Goal: Task Accomplishment & Management: Use online tool/utility

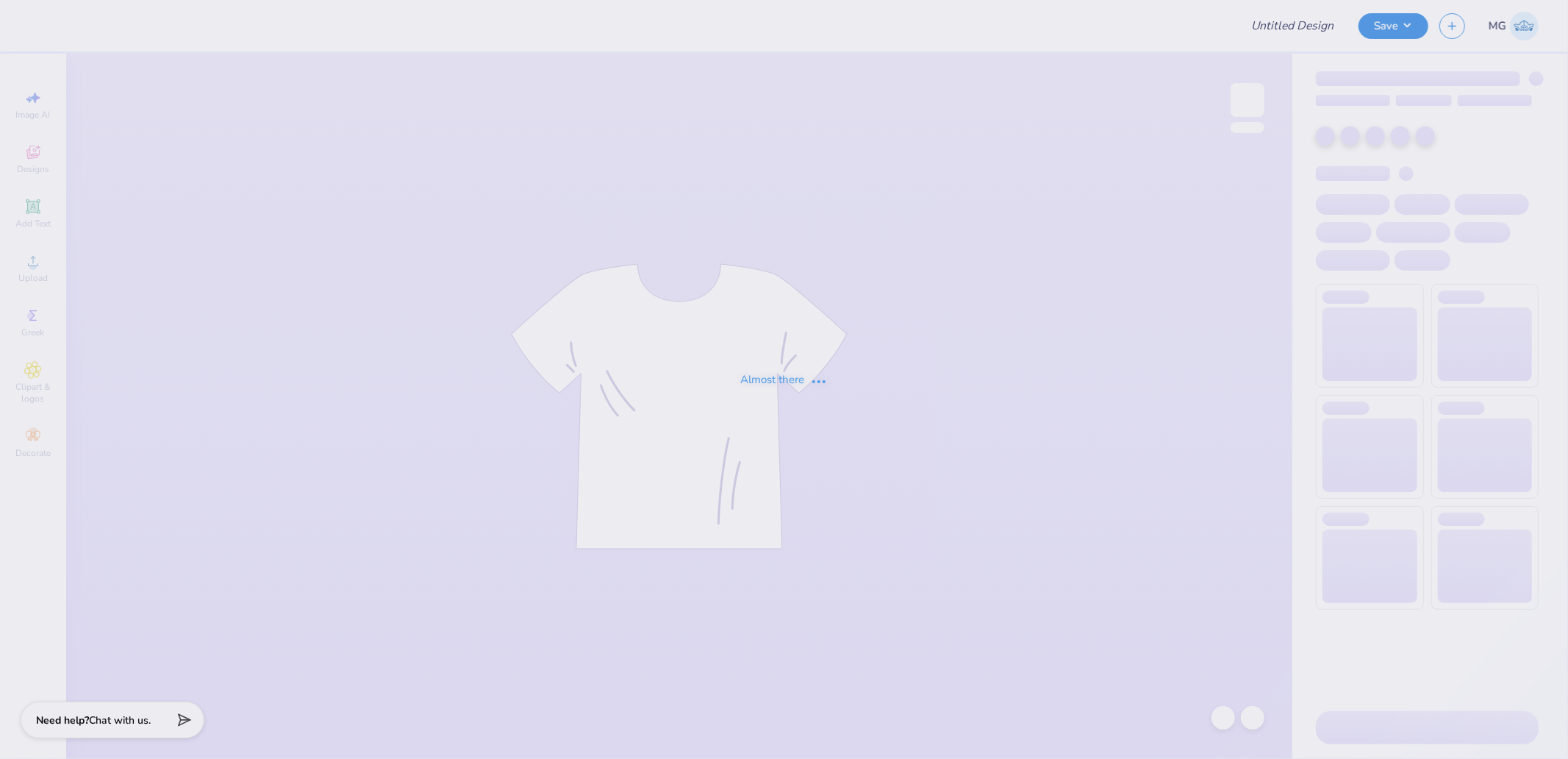
type input "Ark Shirt"
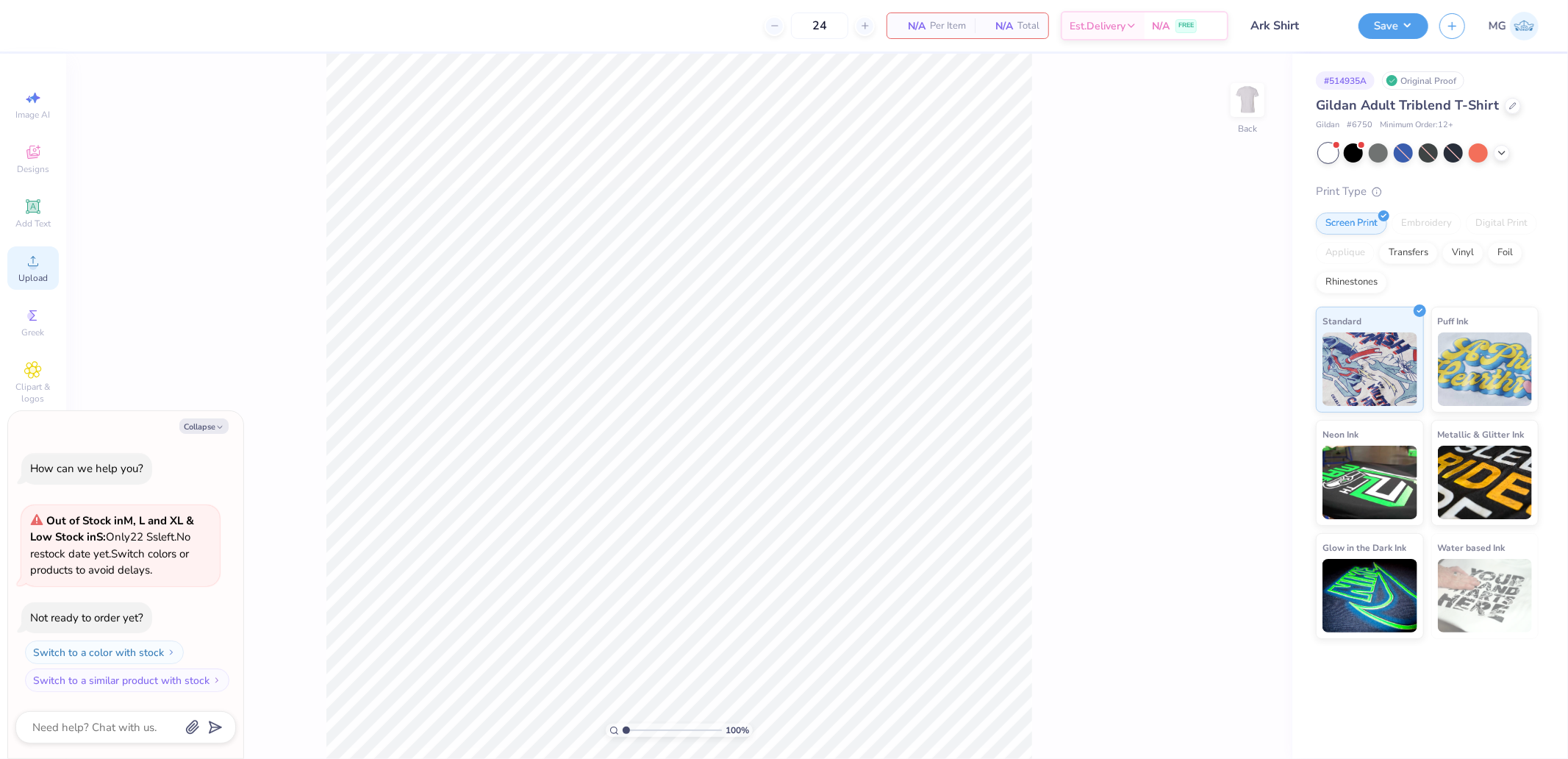
click at [25, 266] on icon at bounding box center [33, 260] width 17 height 17
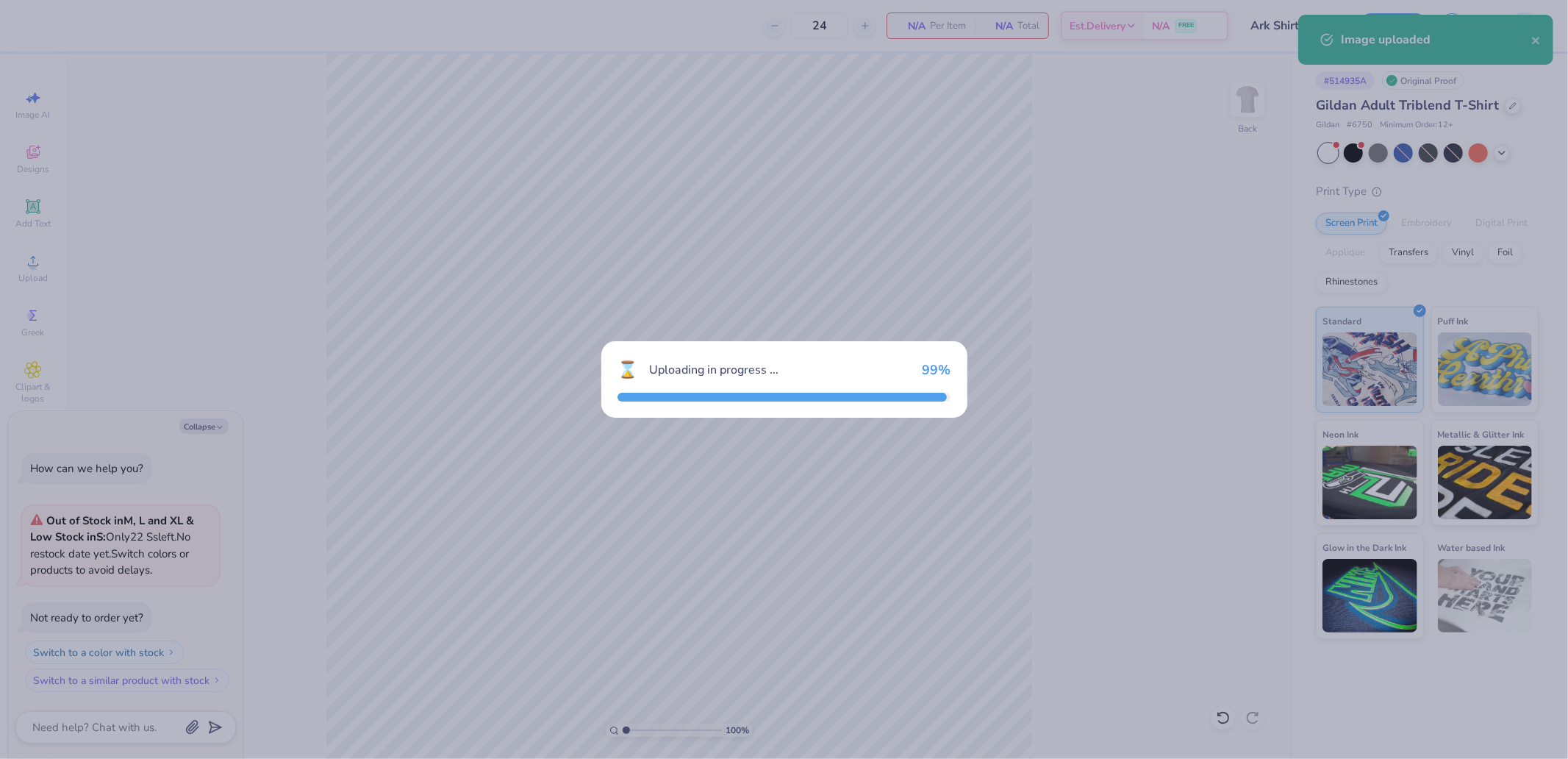
type textarea "x"
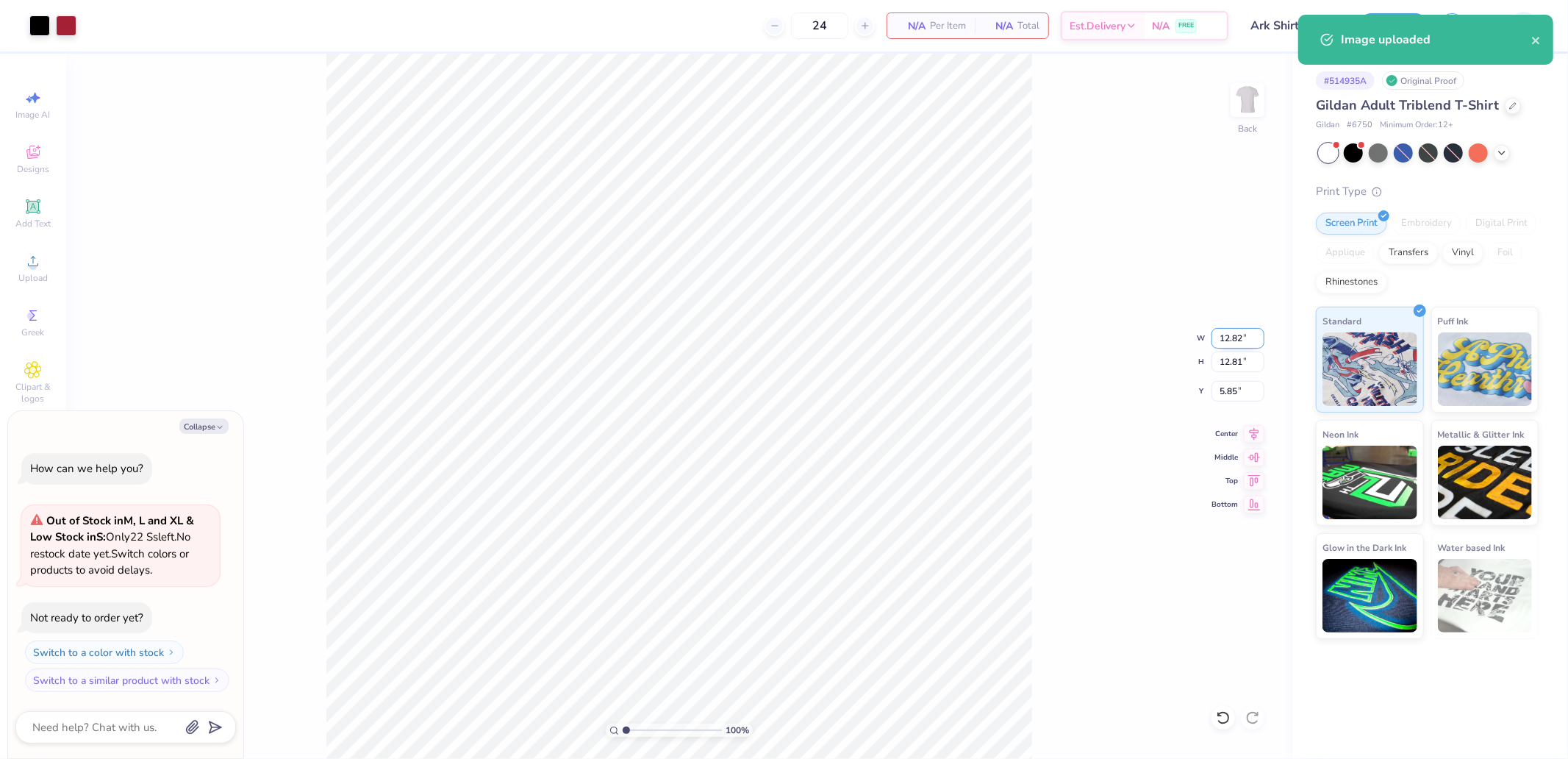
click at [1233, 337] on input "12.82" at bounding box center [1238, 338] width 53 height 21
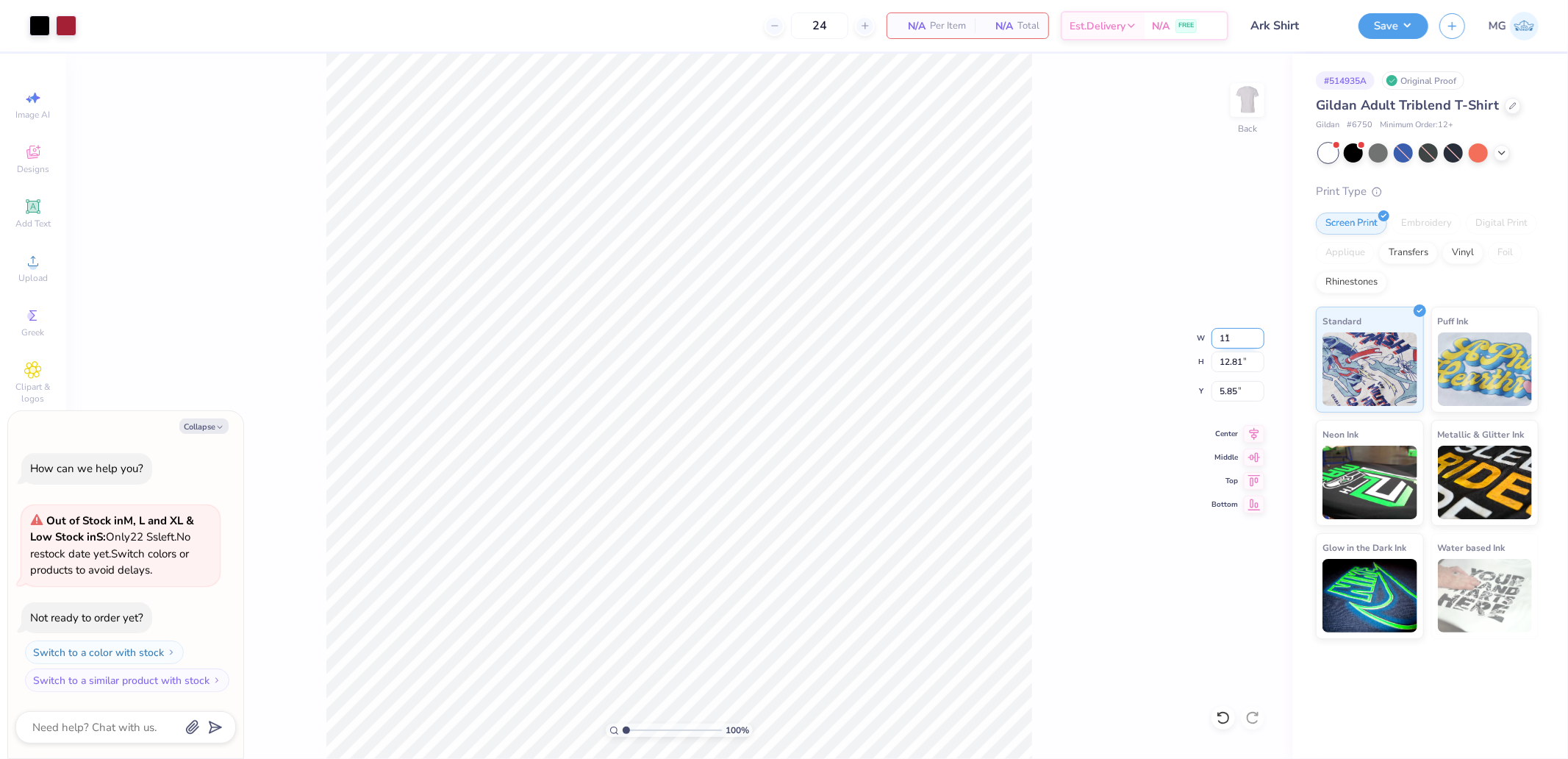
type input "11"
type textarea "x"
type input "11.00"
type input "10.99"
type input "6.75"
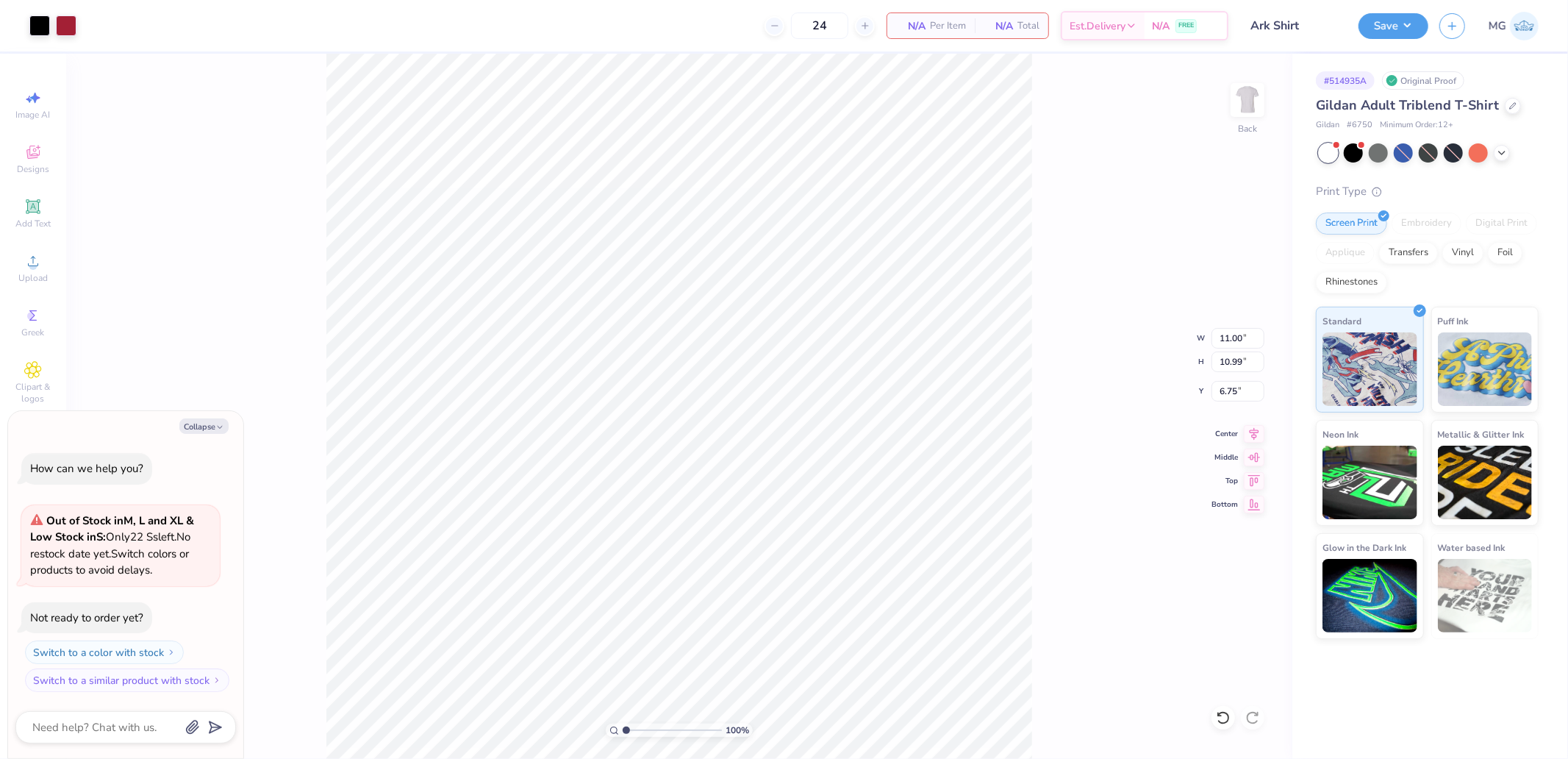
click at [1249, 484] on icon at bounding box center [1254, 481] width 21 height 17
type textarea "x"
click at [1243, 395] on input "0.50" at bounding box center [1238, 391] width 53 height 21
type input "3"
type textarea "x"
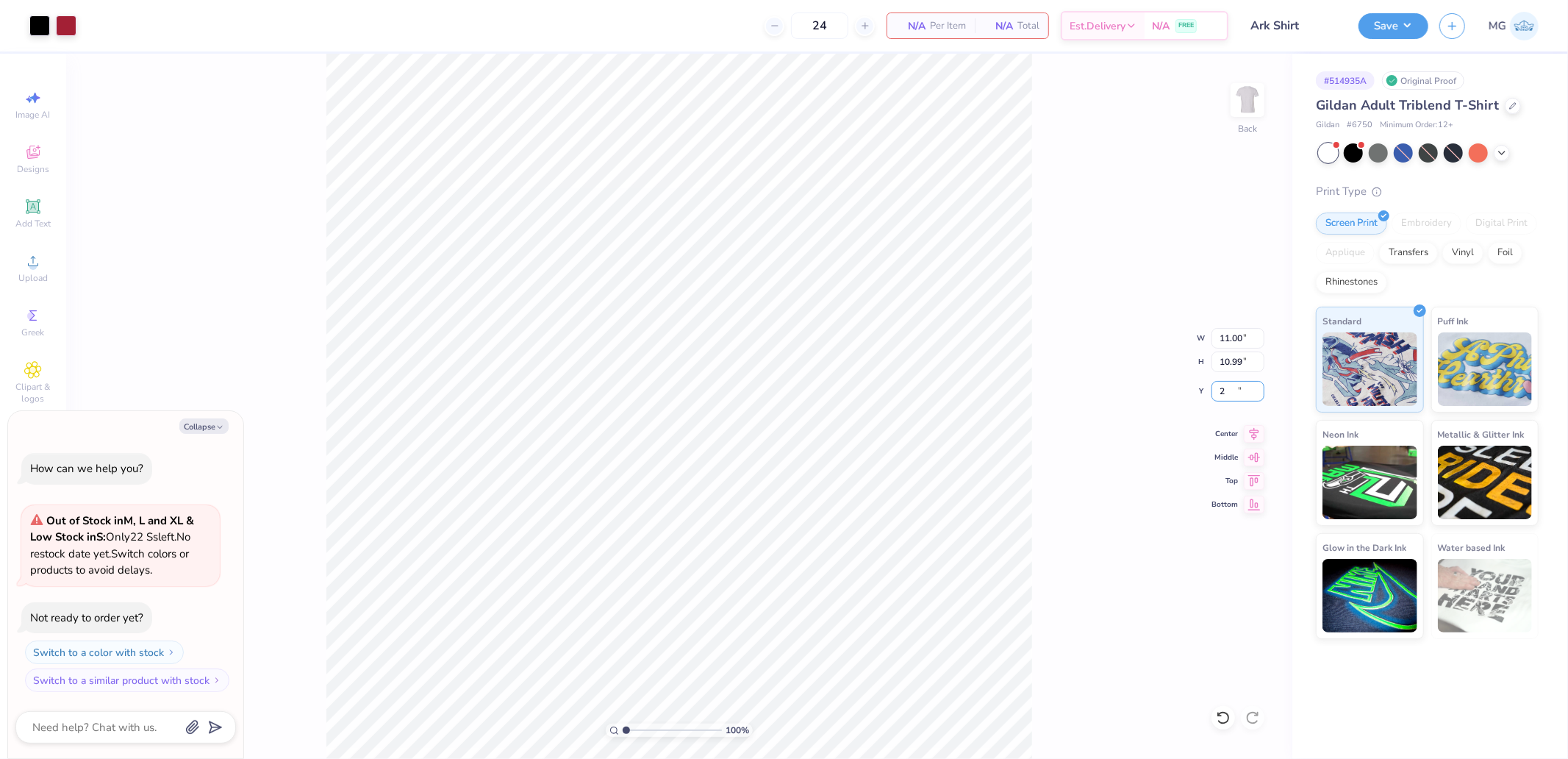
type input "2"
type textarea "x"
type input "2.00"
click at [871, 516] on div "100 % Back" at bounding box center [680, 406] width 1226 height 706
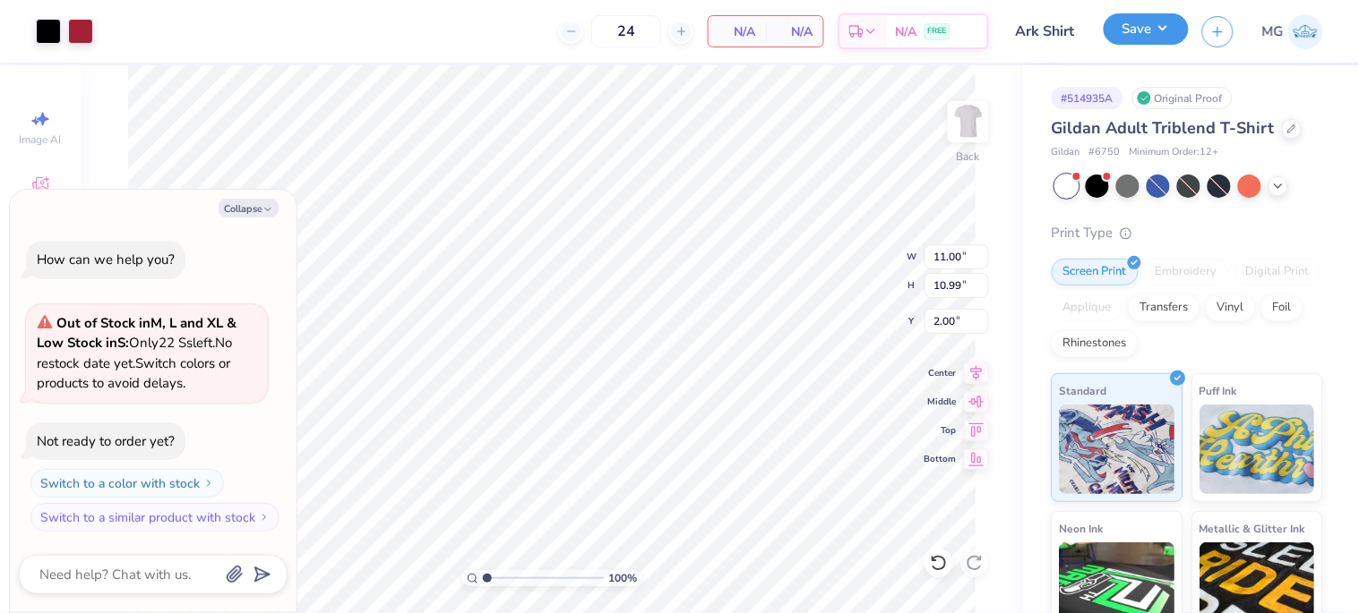
click at [1107, 37] on button "Save" at bounding box center [1145, 28] width 85 height 31
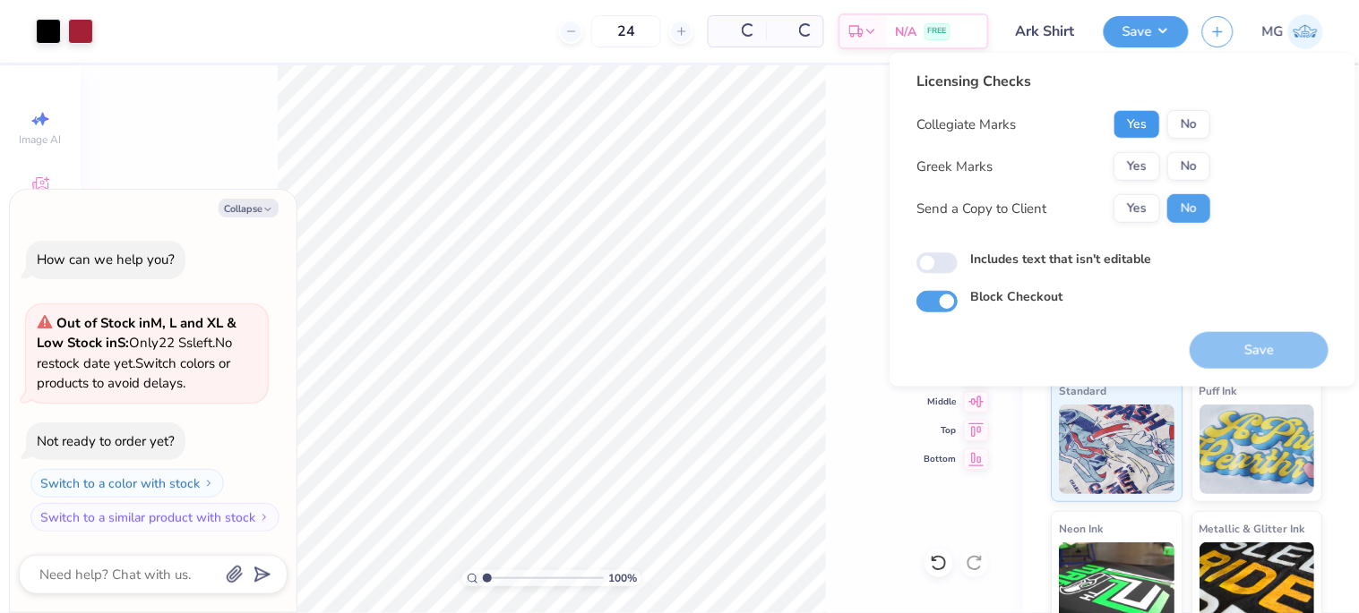
click at [1135, 122] on button "Yes" at bounding box center [1136, 124] width 47 height 29
click at [1175, 162] on button "No" at bounding box center [1188, 166] width 43 height 29
click at [836, 356] on div "100 % Back W 11.00 11.00 " H 10.99 10.99 " Y 2.00 2.00 " Center Middle Top Bott…" at bounding box center [552, 339] width 942 height 548
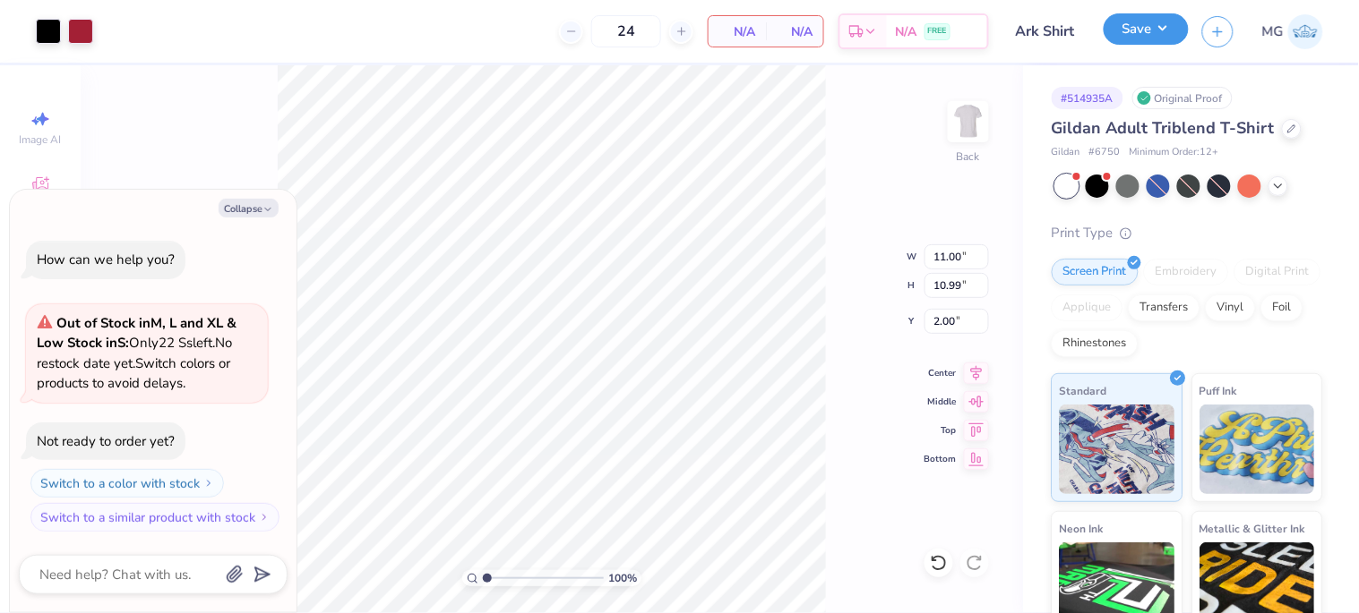
click at [1156, 28] on button "Save" at bounding box center [1145, 28] width 85 height 31
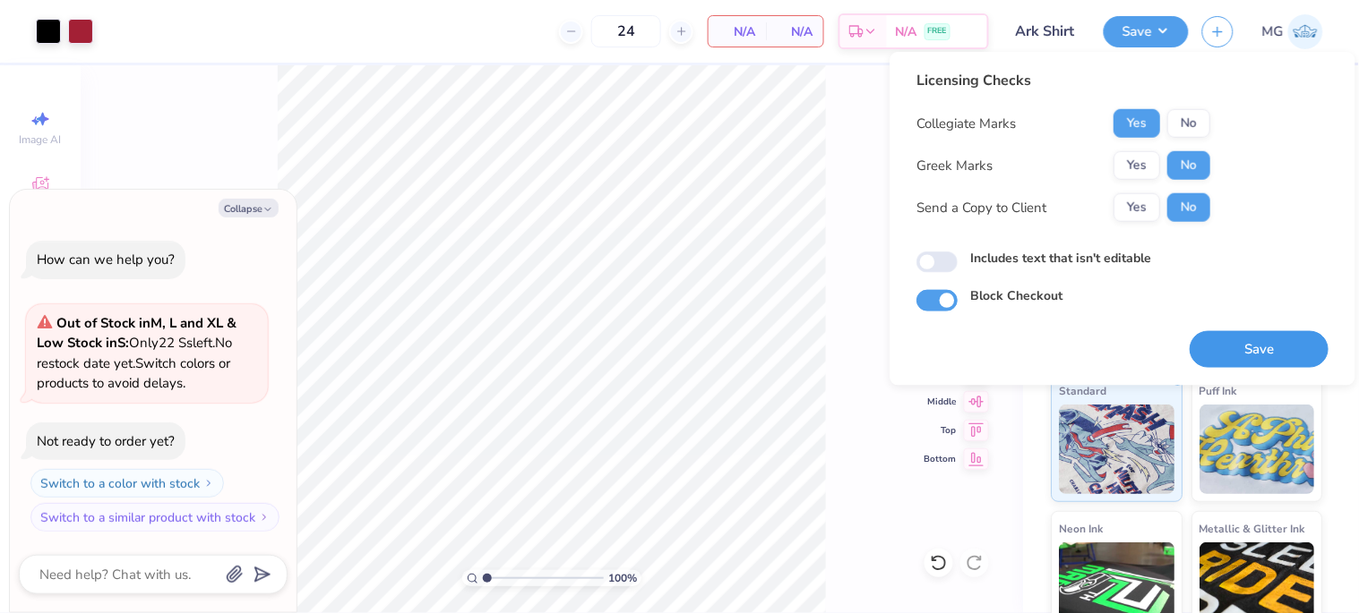
click at [1239, 347] on button "Save" at bounding box center [1258, 349] width 139 height 37
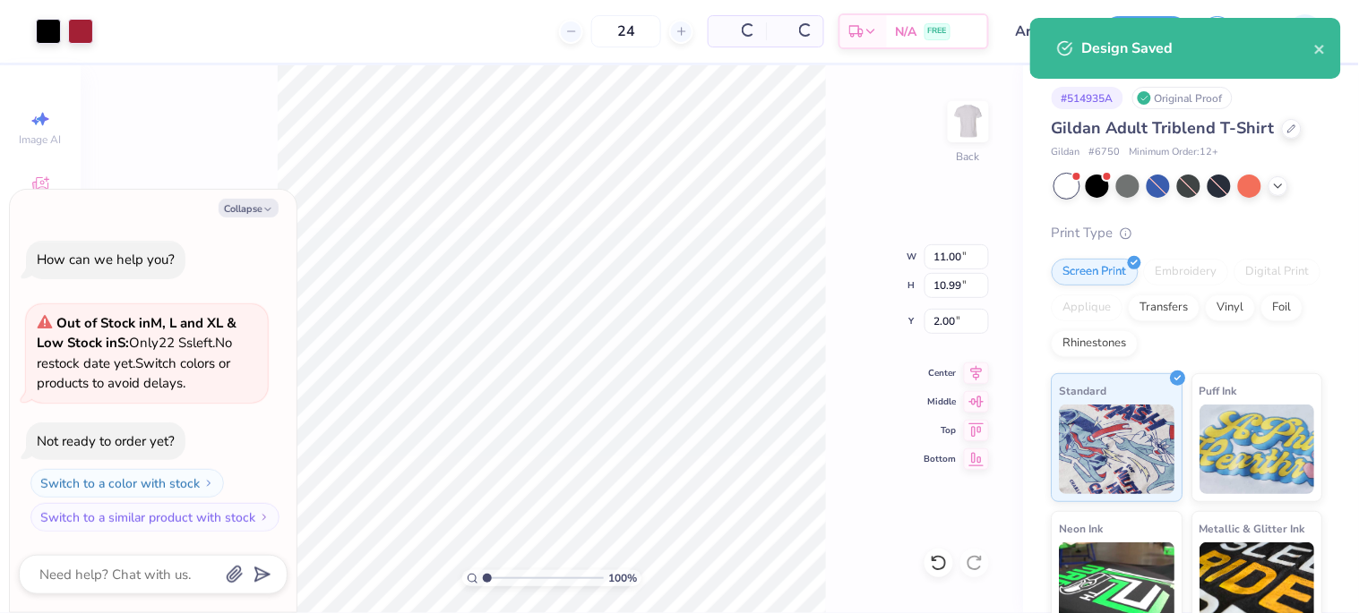
type textarea "x"
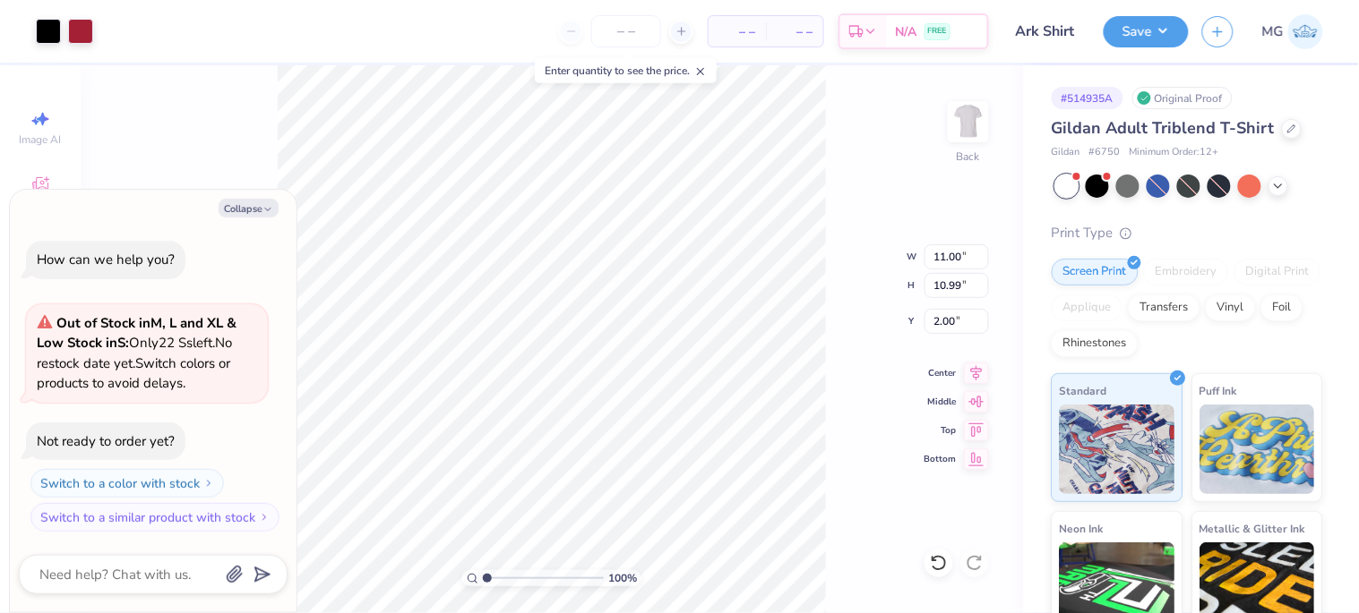
type textarea "x"
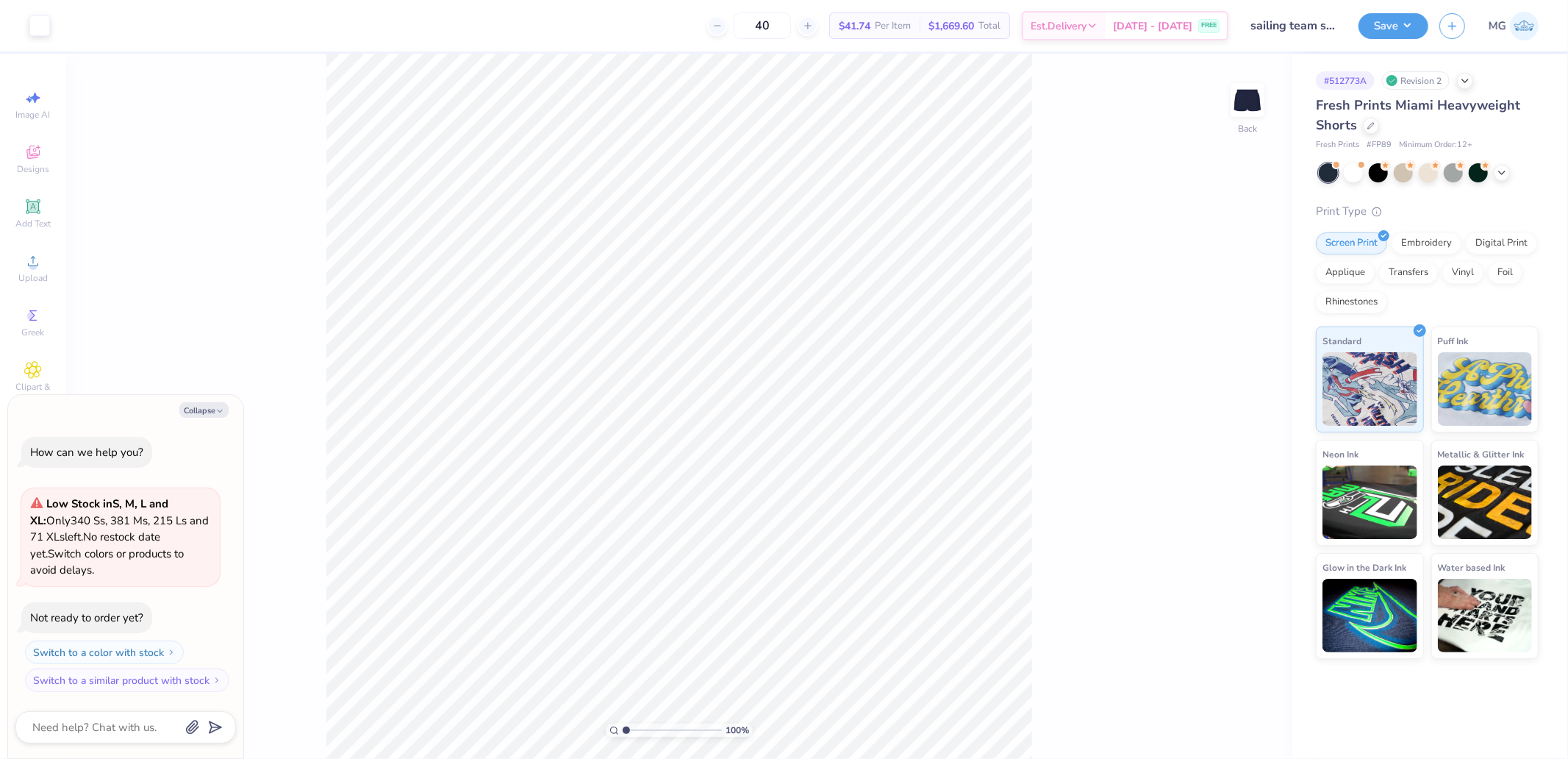
click at [1344, 758] on html "Art colors 40 $41.74 Per Item $1,669.60 Total Est. Delivery [DATE] - [DATE] FRE…" at bounding box center [784, 380] width 1568 height 759
click at [18, 276] on span "Upload" at bounding box center [33, 278] width 30 height 12
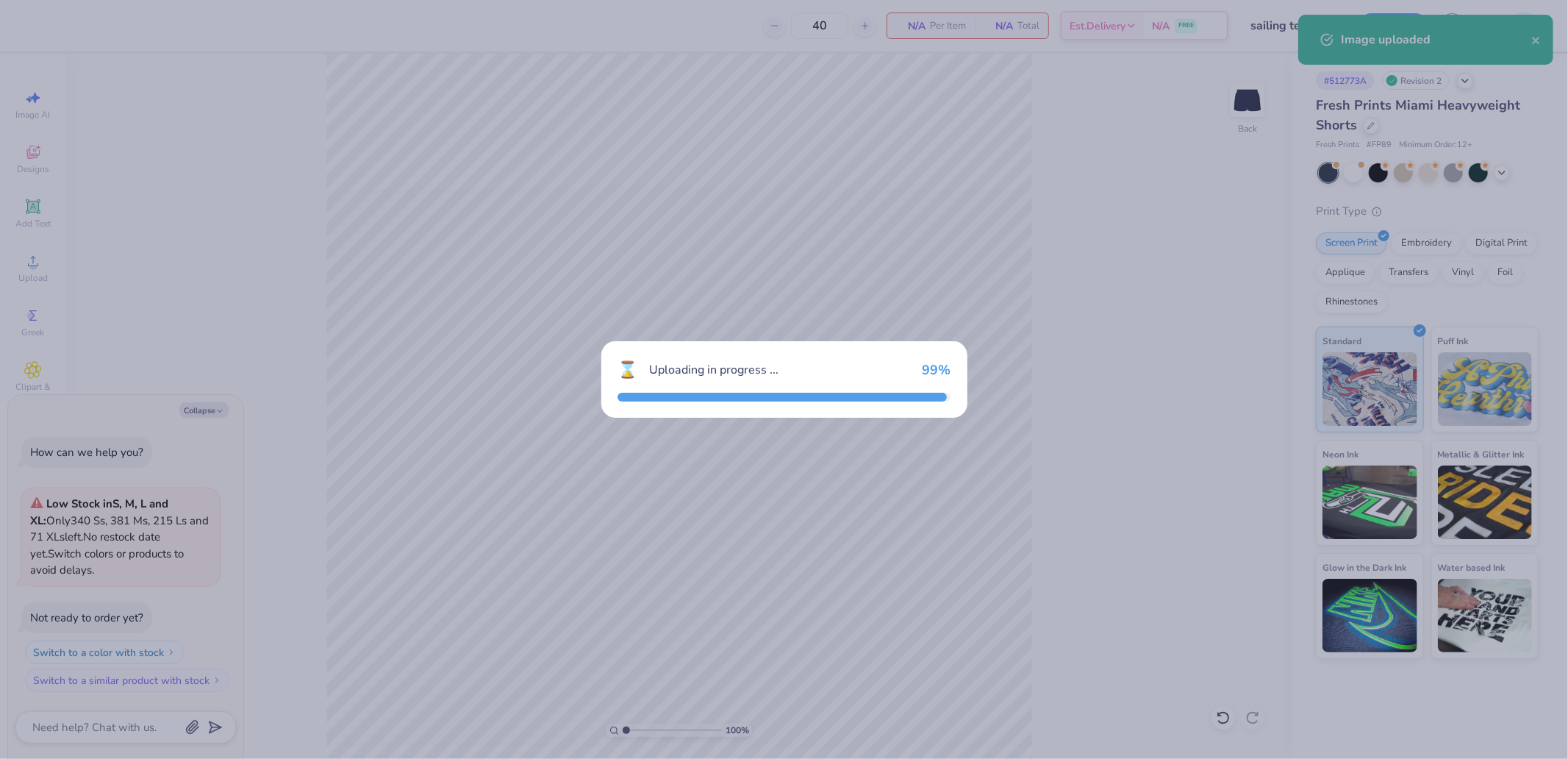
type textarea "x"
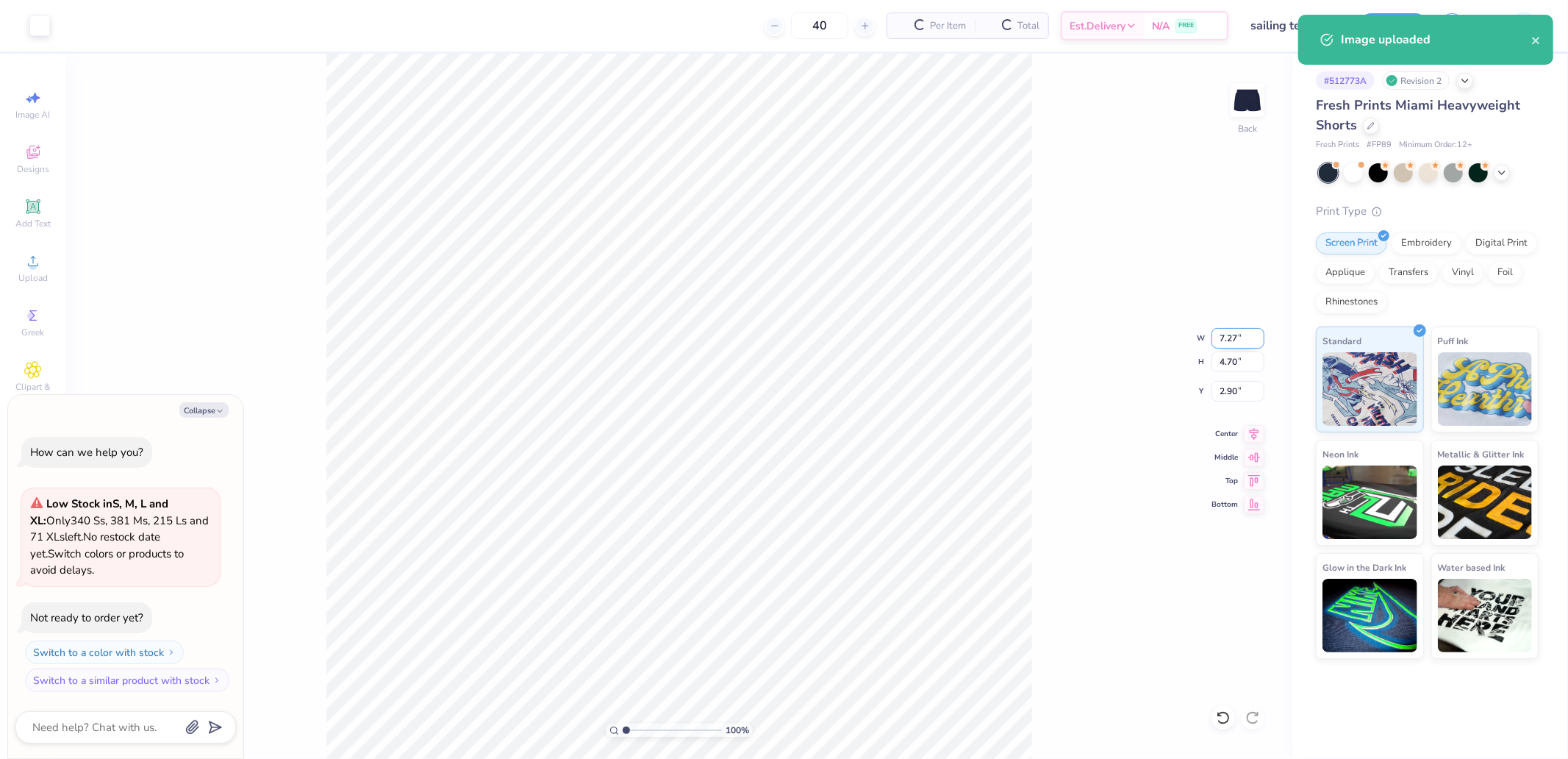
click at [1216, 341] on input "7.27" at bounding box center [1238, 338] width 53 height 21
type input "4"
type textarea "x"
type input "4.00"
type input "2.59"
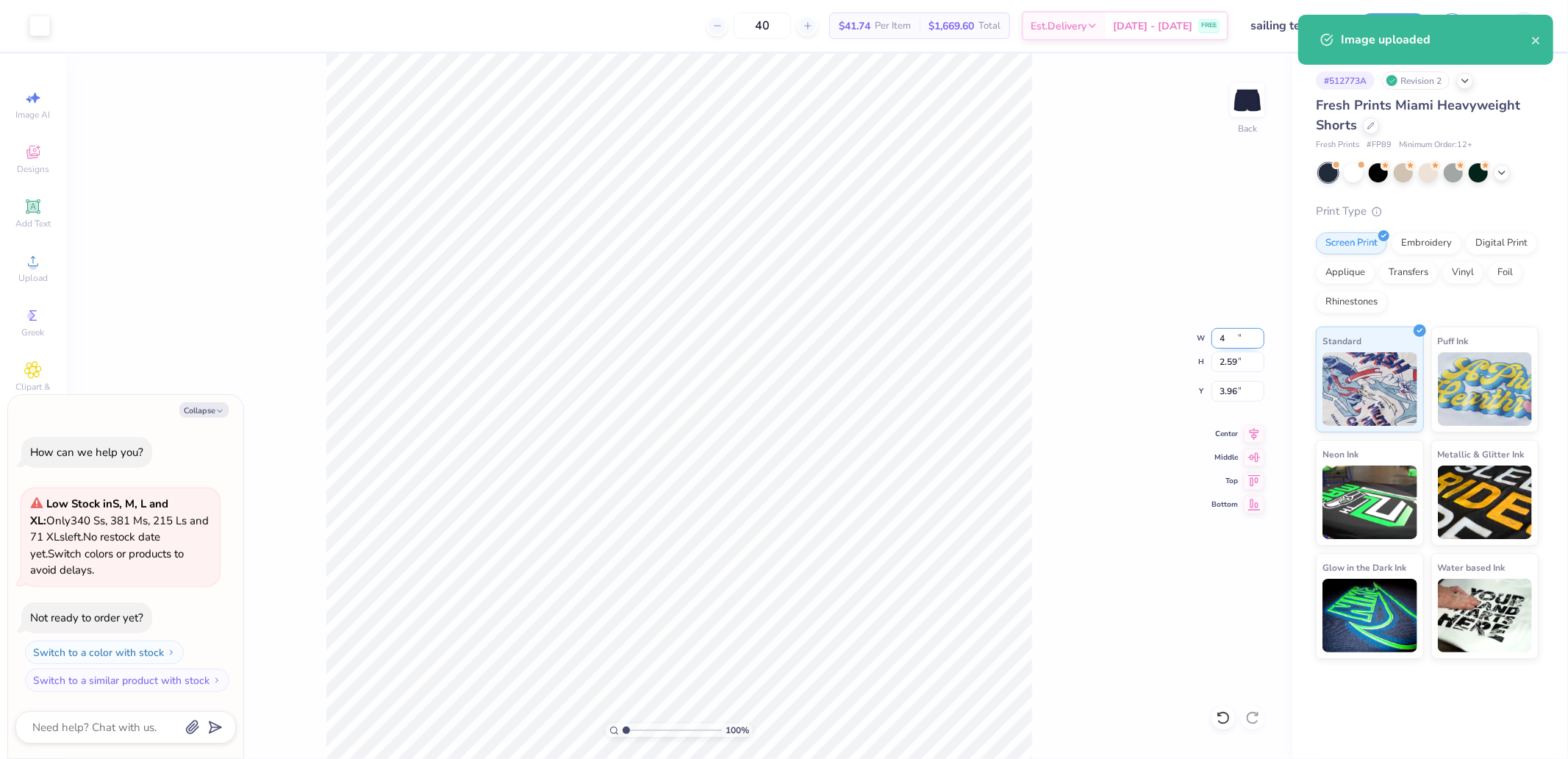
type input "3.96"
type input "4"
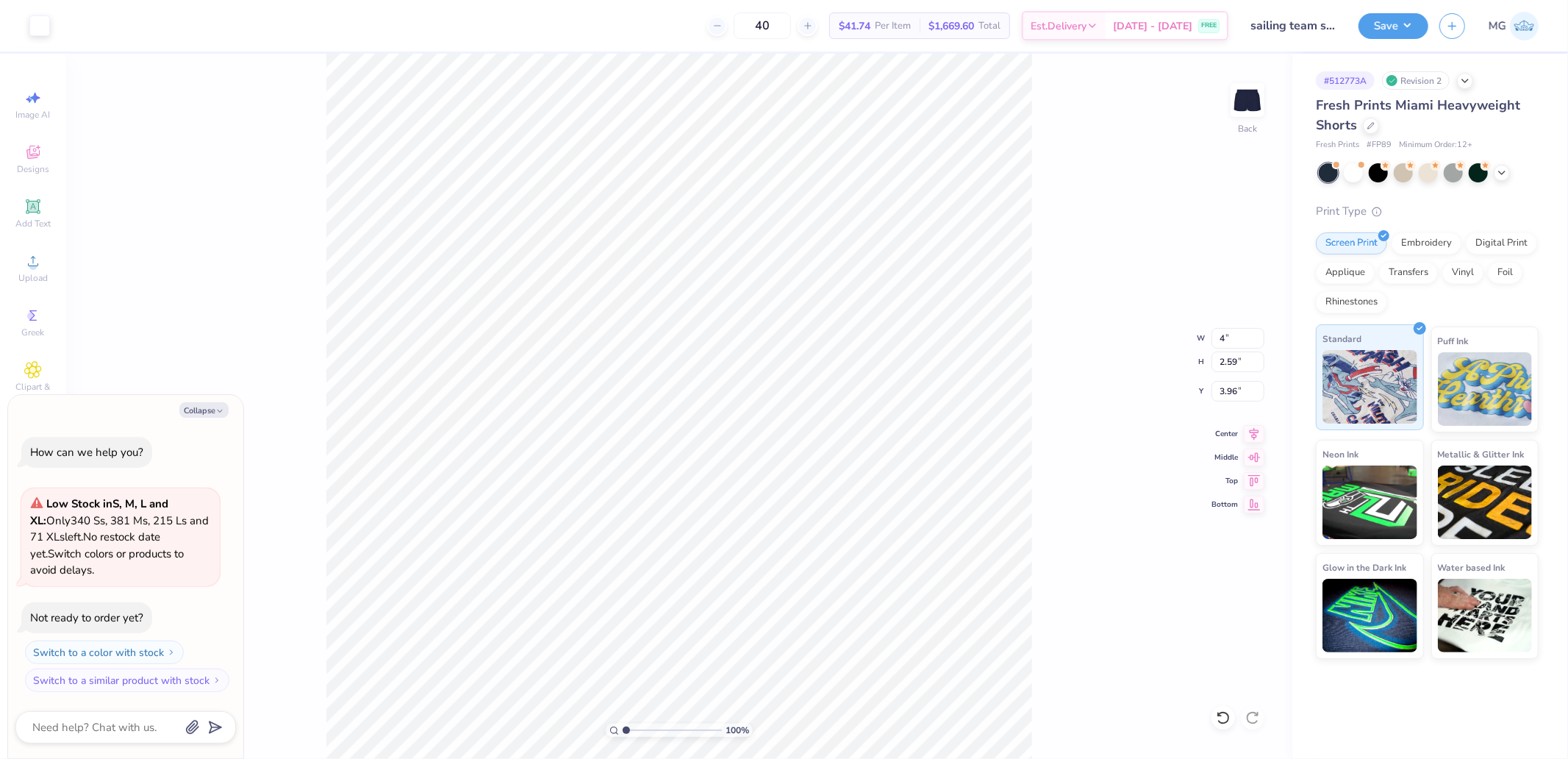
type textarea "x"
type input "4.00"
click at [1233, 398] on input "6.84" at bounding box center [1238, 391] width 53 height 21
type input "6.5"
type textarea "x"
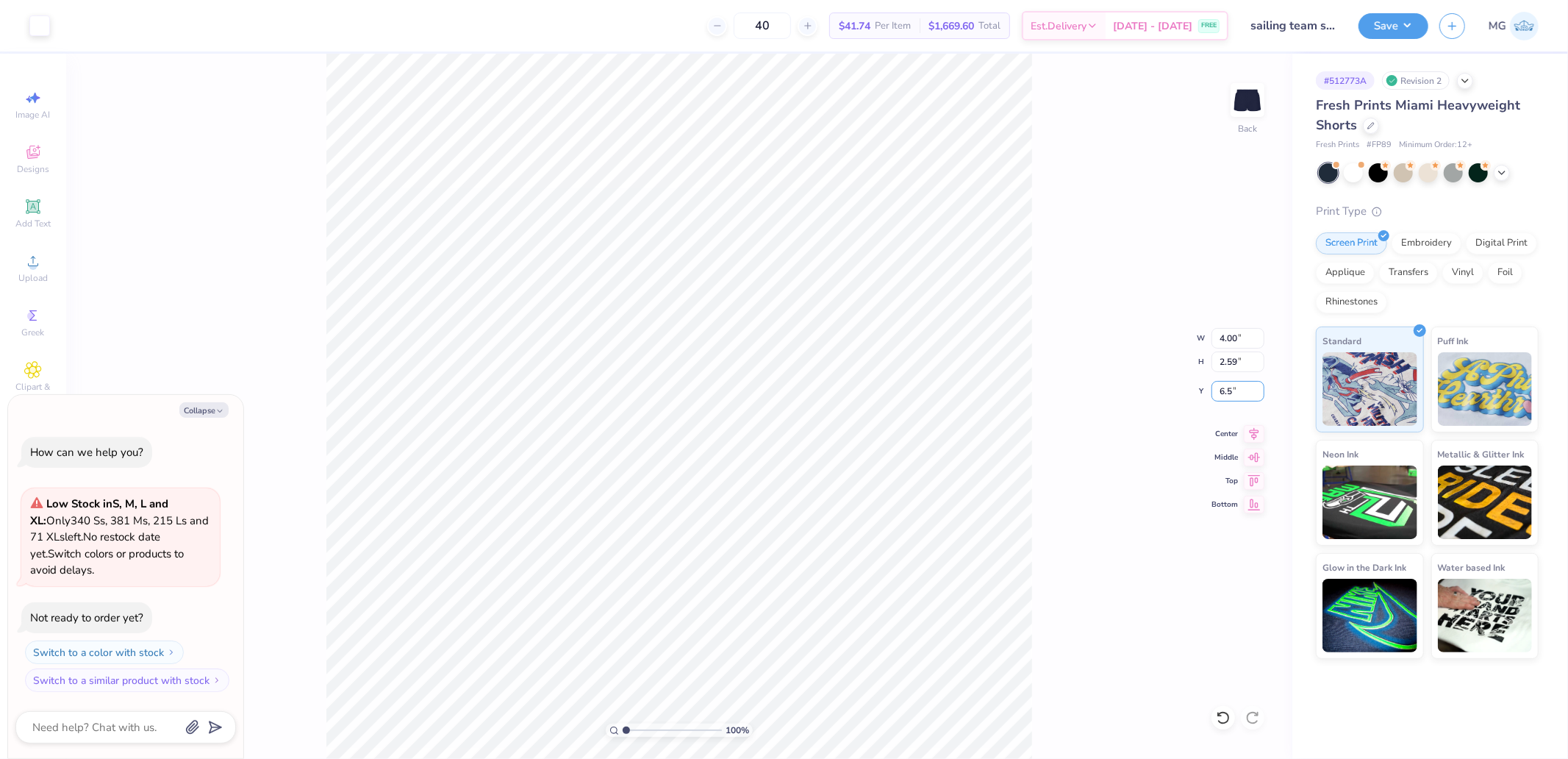
type input "6.50"
click at [1349, 25] on div "Art colors 40 $41.74 Per Item $1,669.60 Total Est. Delivery [DATE] - [DATE] FRE…" at bounding box center [784, 25] width 1568 height 52
click at [1381, 38] on div "Save" at bounding box center [1393, 25] width 70 height 25
click at [1395, 25] on button "Save" at bounding box center [1393, 23] width 70 height 25
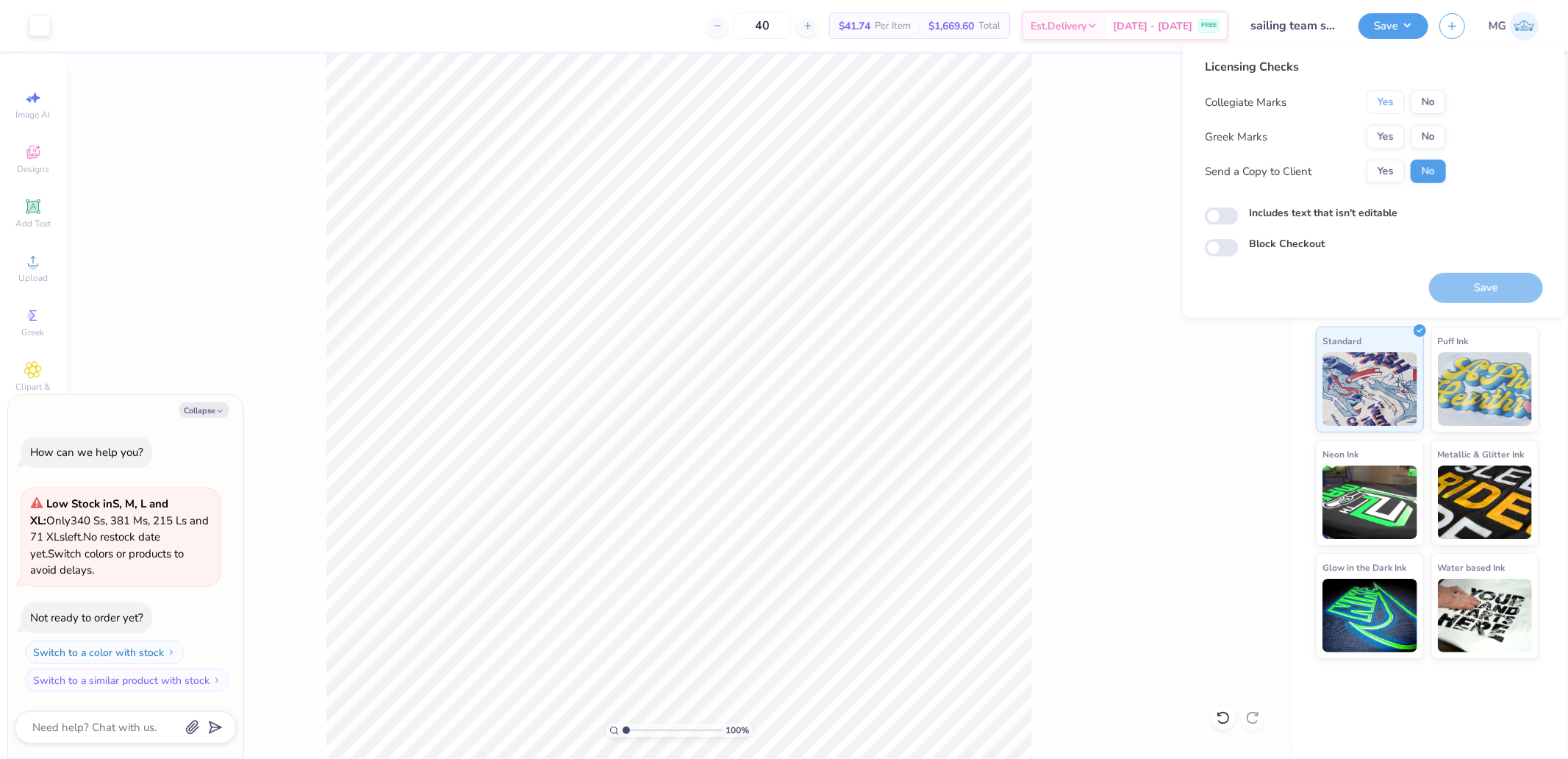
drag, startPoint x: 1372, startPoint y: 104, endPoint x: 1418, endPoint y: 121, distance: 49.0
click at [1376, 106] on button "Yes" at bounding box center [1386, 102] width 39 height 24
click at [1428, 126] on button "No" at bounding box center [1428, 136] width 35 height 24
click at [1476, 278] on button "Save" at bounding box center [1486, 288] width 114 height 30
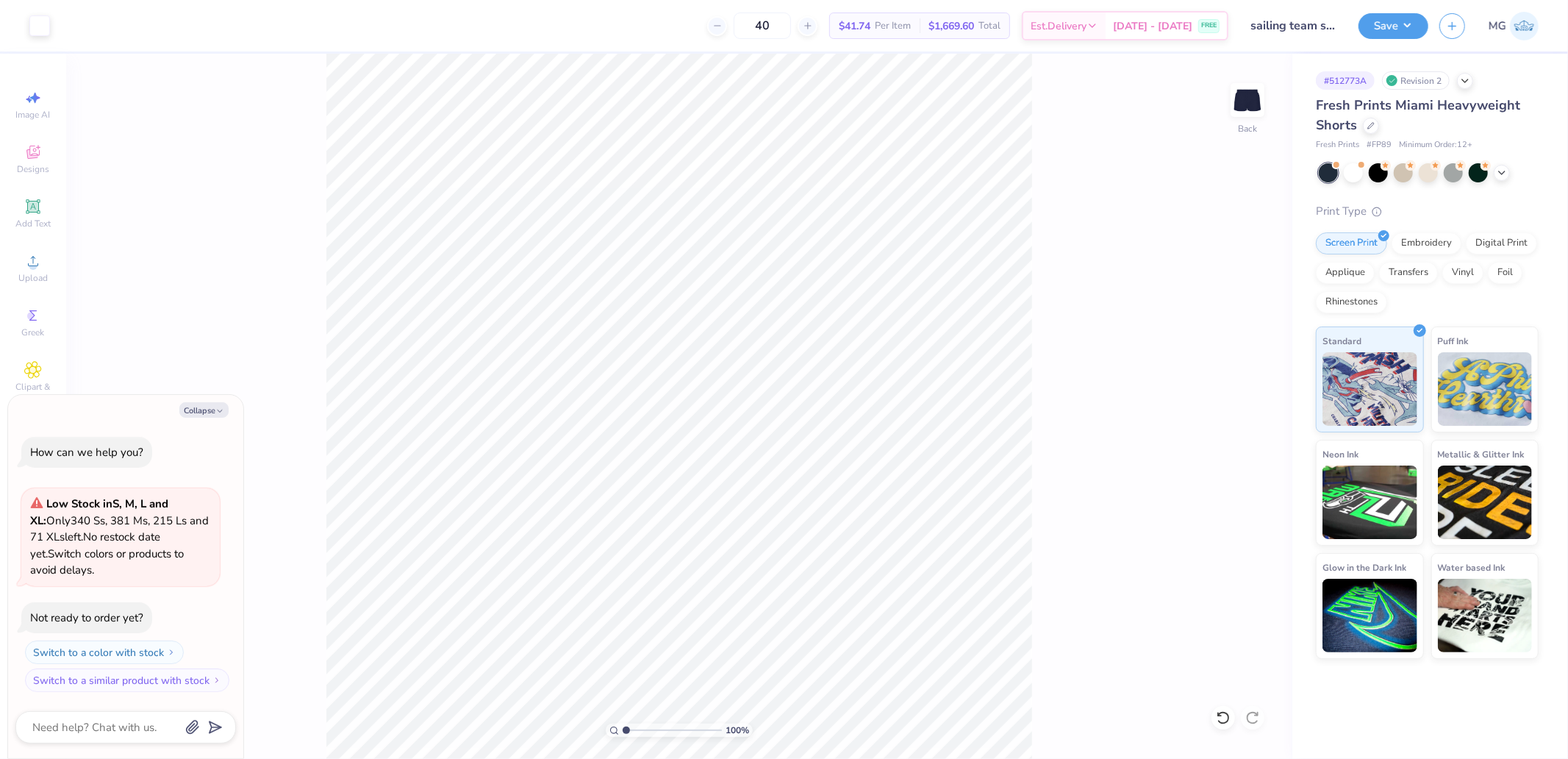
type textarea "x"
